Goal: Navigation & Orientation: Understand site structure

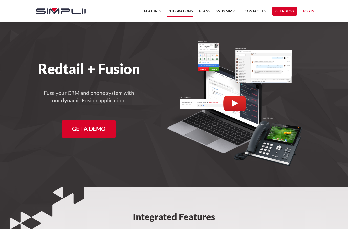
click at [178, 13] on link "Integrations" at bounding box center [180, 12] width 26 height 9
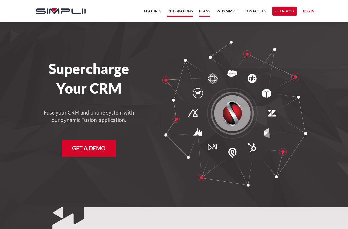
click at [208, 11] on link "Plans" at bounding box center [204, 12] width 11 height 9
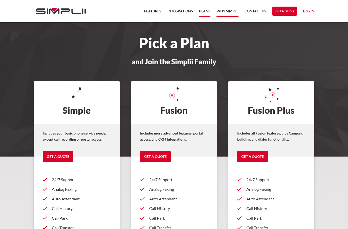
click at [235, 13] on link "Why Simplii" at bounding box center [228, 12] width 22 height 9
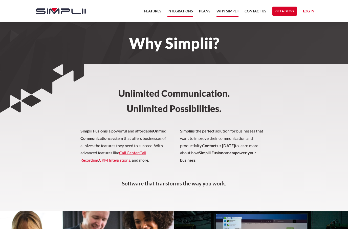
click at [187, 12] on link "Integrations" at bounding box center [180, 12] width 26 height 9
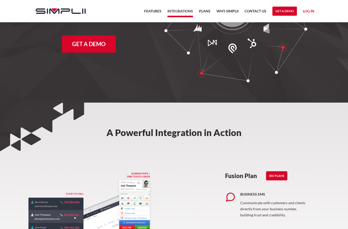
scroll to position [52, 0]
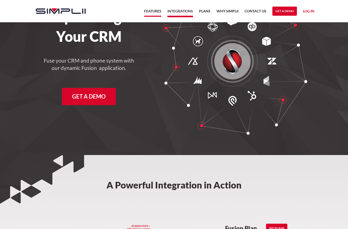
click at [153, 16] on link "Features" at bounding box center [152, 12] width 17 height 9
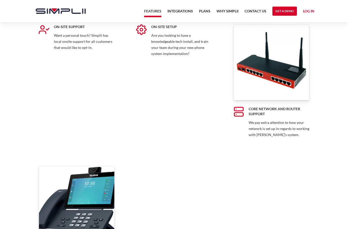
scroll to position [3864, 0]
